Goal: Task Accomplishment & Management: Manage account settings

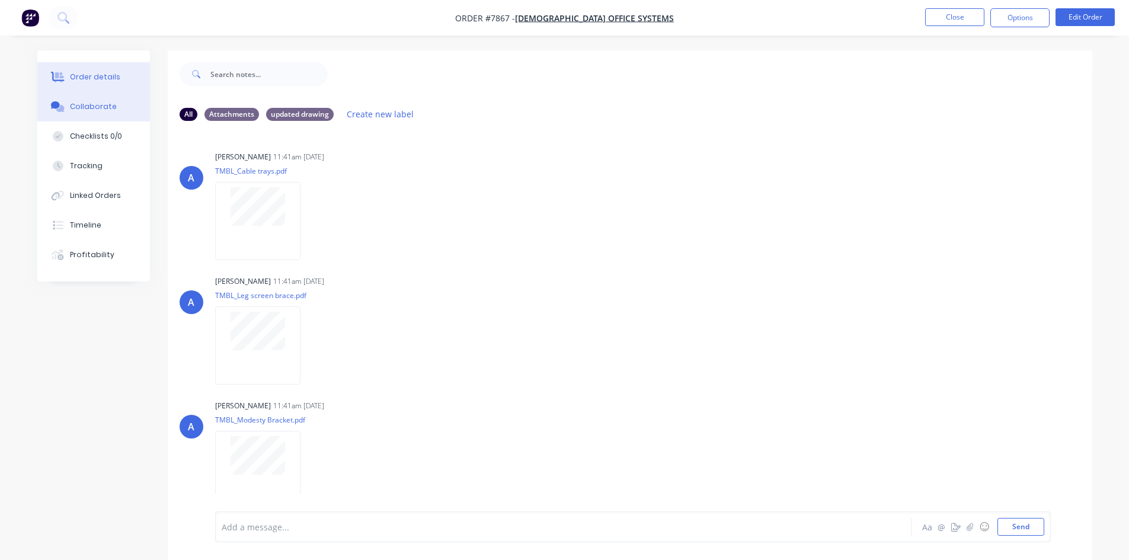
scroll to position [413, 0]
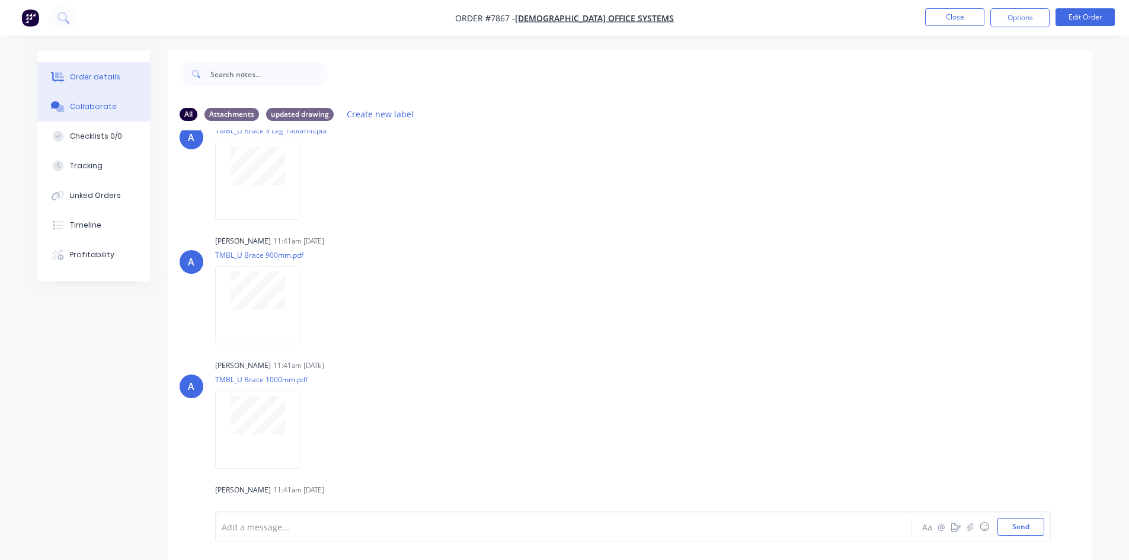
click at [102, 80] on div "Order details" at bounding box center [95, 77] width 50 height 11
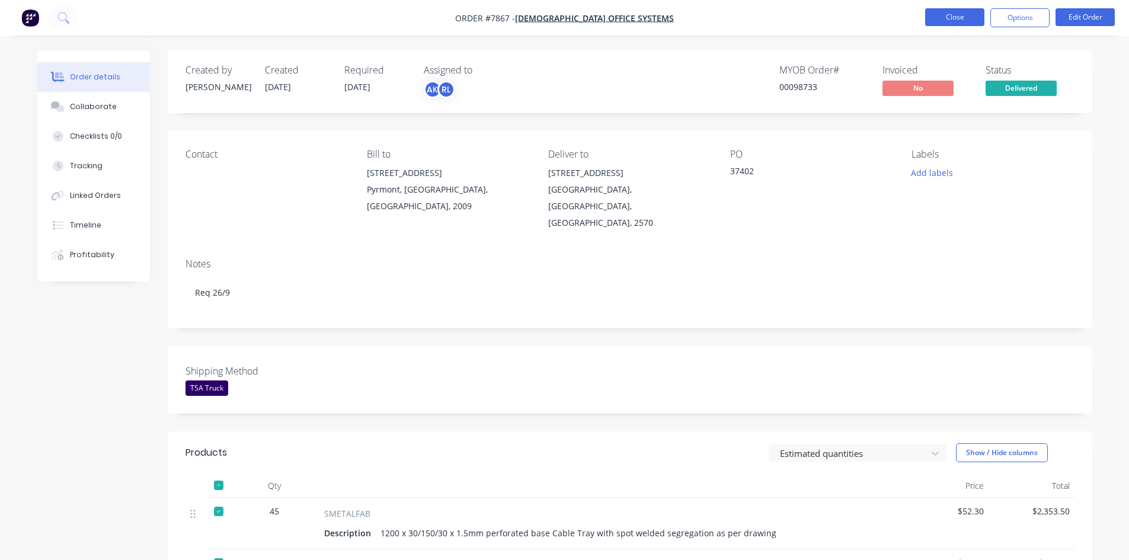
click at [961, 23] on button "Close" at bounding box center [954, 17] width 59 height 18
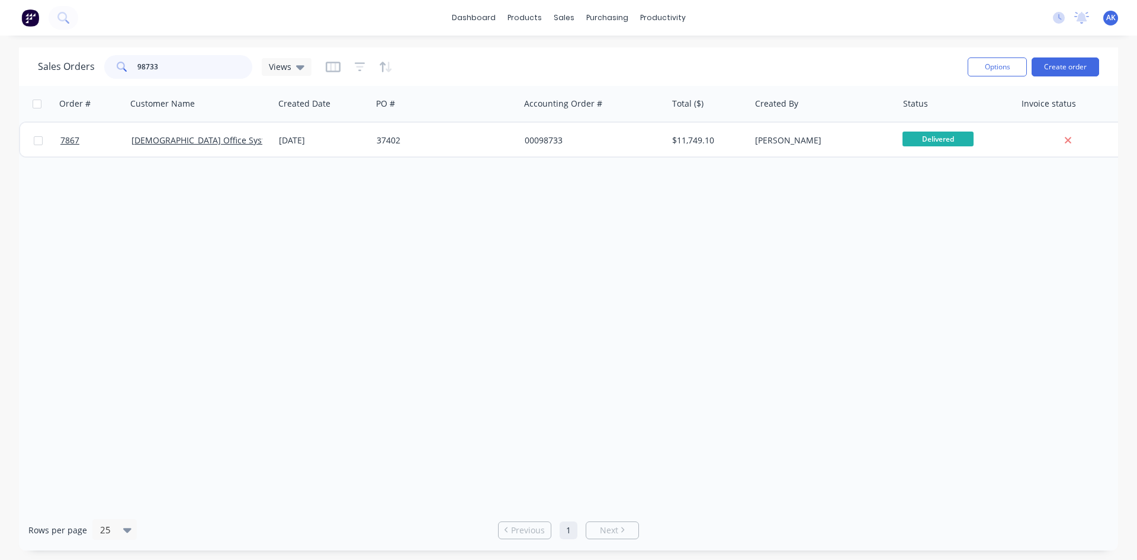
drag, startPoint x: 185, startPoint y: 68, endPoint x: 0, endPoint y: 78, distance: 185.1
click at [0, 81] on div "Sales Orders 98733 Views Options Create order Order # Customer Name Created Dat…" at bounding box center [568, 298] width 1137 height 503
click at [187, 62] on input "99248" at bounding box center [195, 67] width 116 height 24
type input "99225"
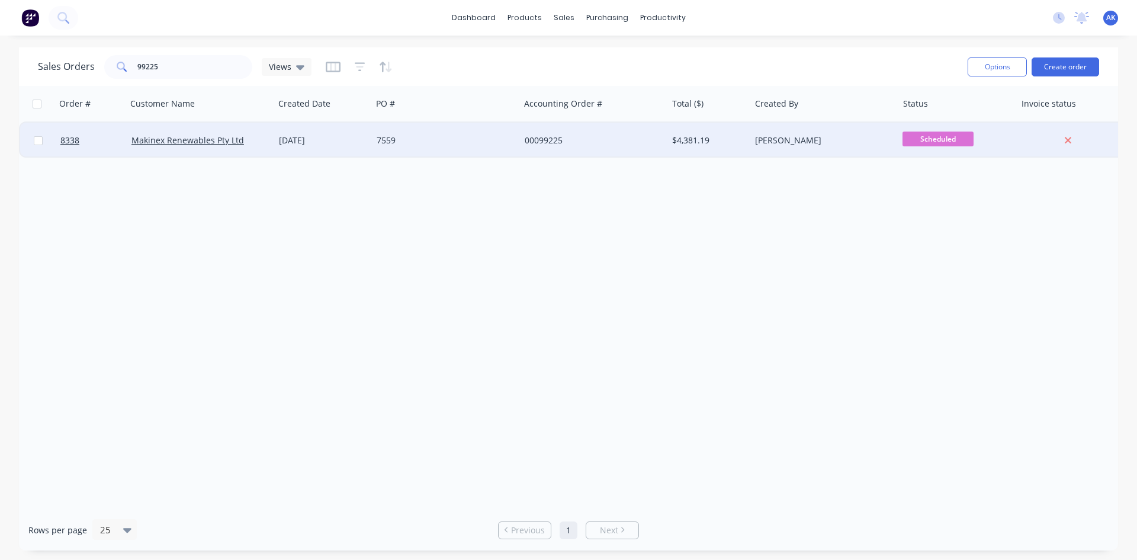
click at [344, 140] on div "[DATE]" at bounding box center [323, 140] width 88 height 12
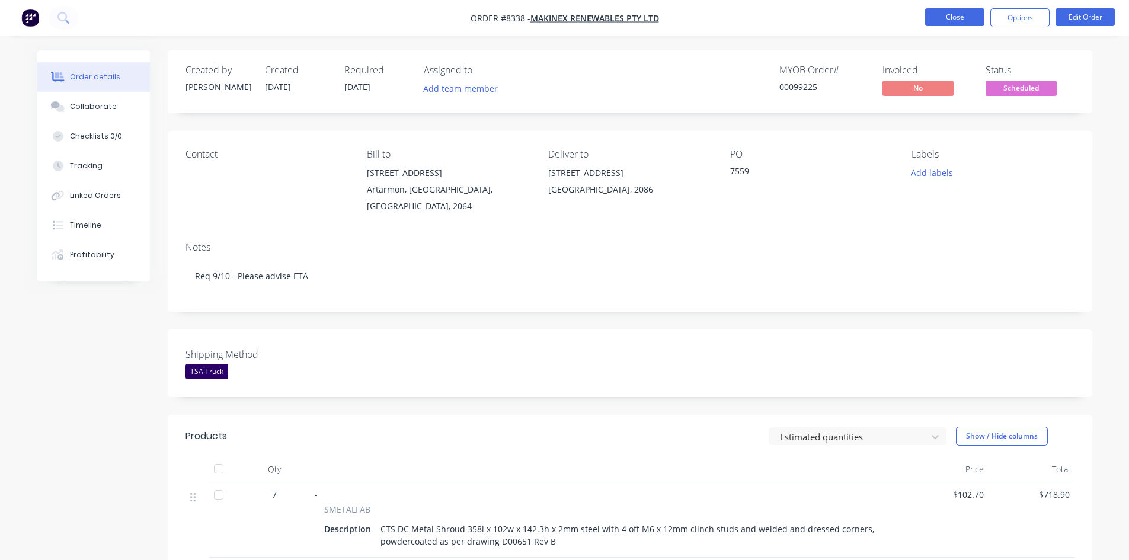
click at [953, 21] on button "Close" at bounding box center [954, 17] width 59 height 18
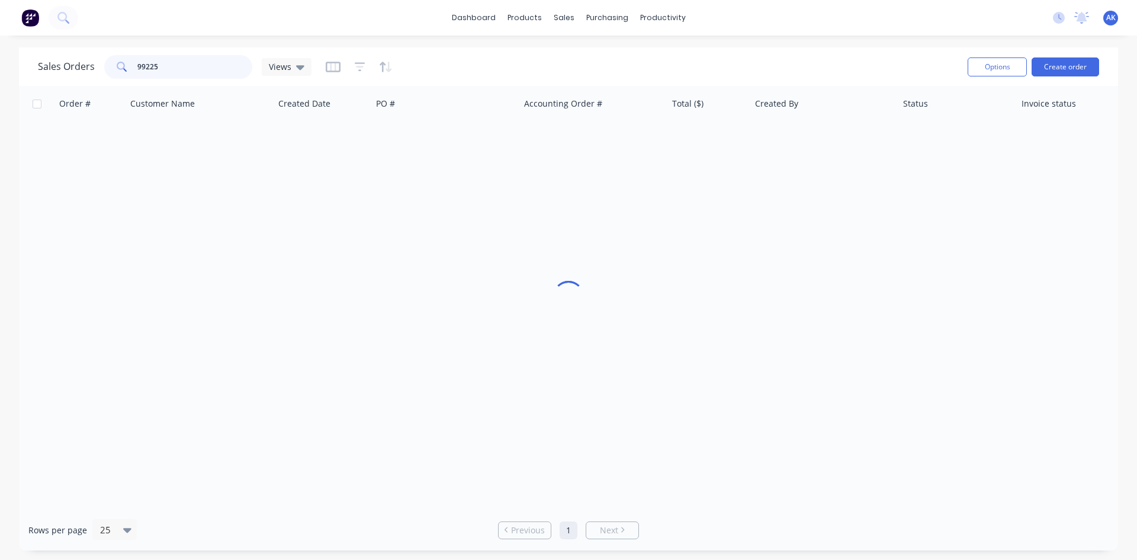
click at [165, 73] on input "99225" at bounding box center [195, 67] width 116 height 24
type input "99177"
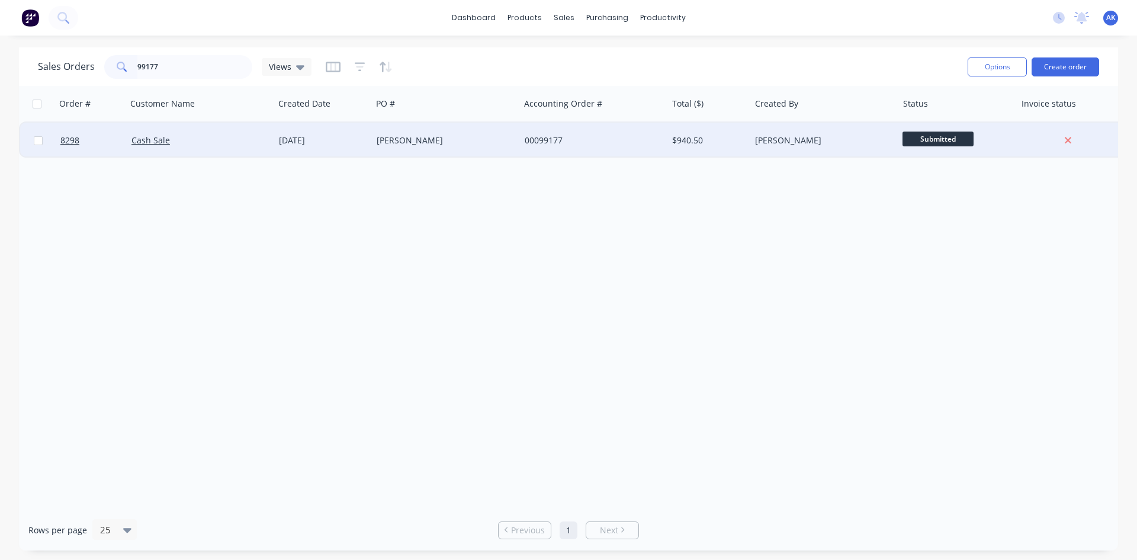
click at [495, 148] on div "[PERSON_NAME]" at bounding box center [446, 141] width 148 height 36
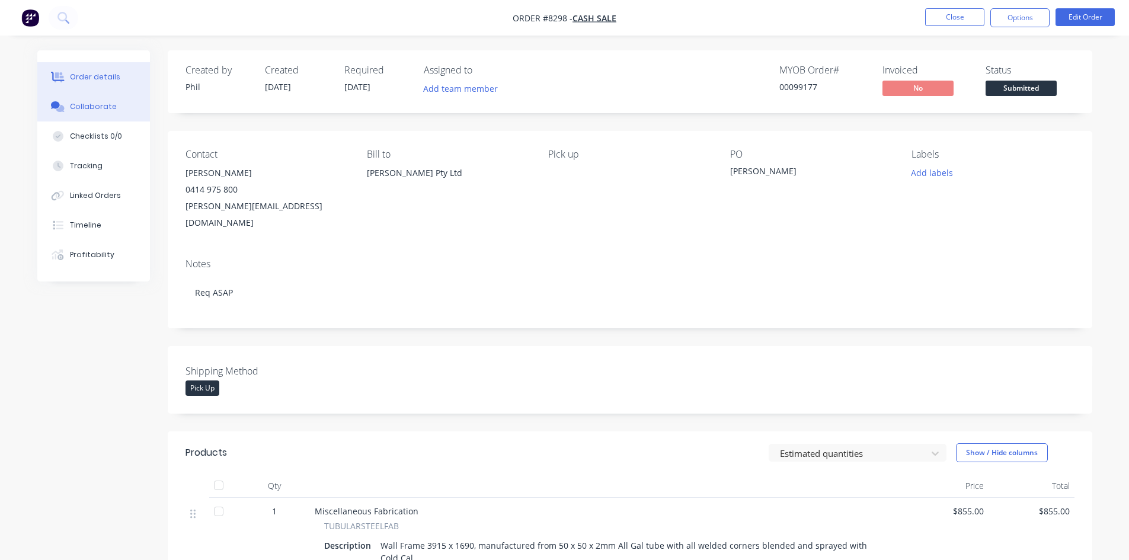
click at [97, 109] on div "Collaborate" at bounding box center [93, 106] width 47 height 11
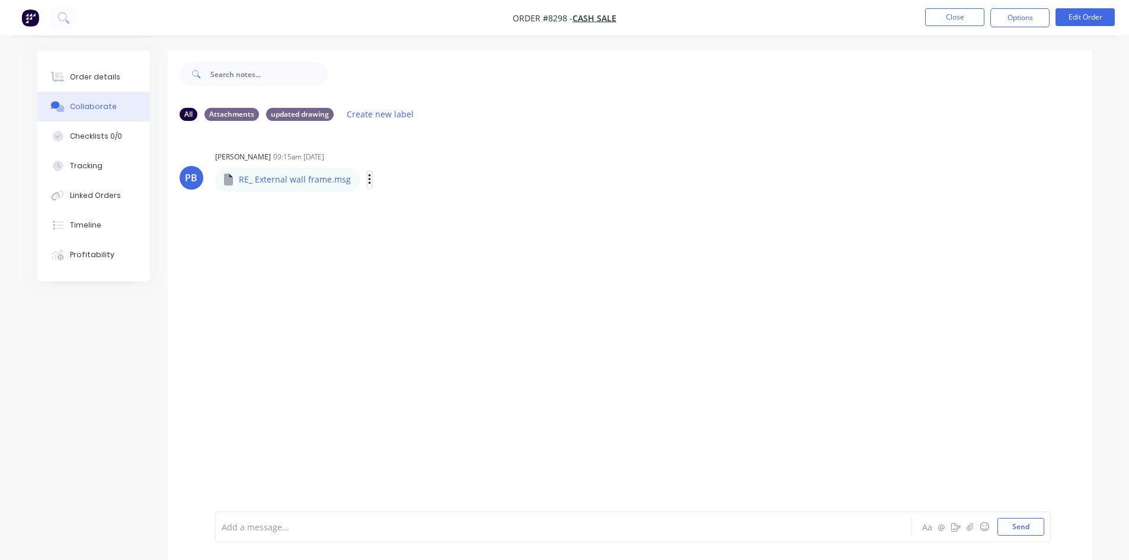
click at [368, 182] on icon "button" at bounding box center [370, 180] width 4 height 14
click at [395, 210] on button "Download" at bounding box center [446, 211] width 133 height 27
